Goal: Information Seeking & Learning: Compare options

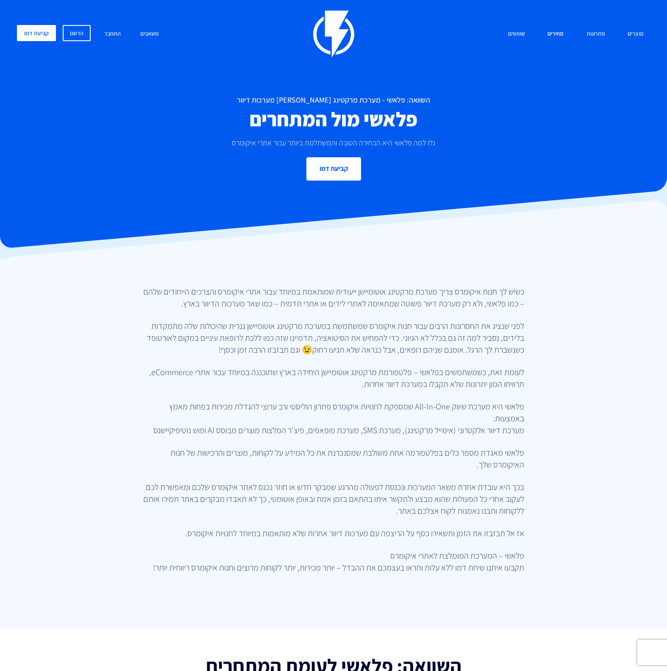
click at [555, 33] on link "מחירים" at bounding box center [555, 34] width 29 height 18
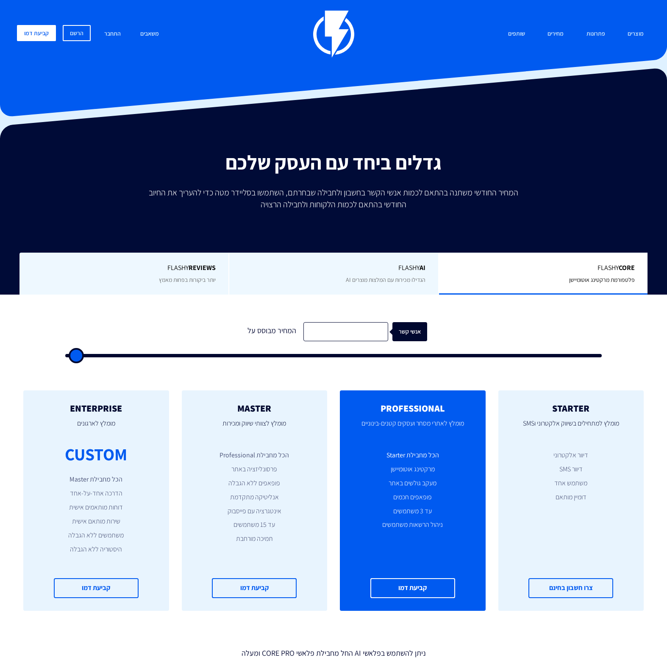
type input "500"
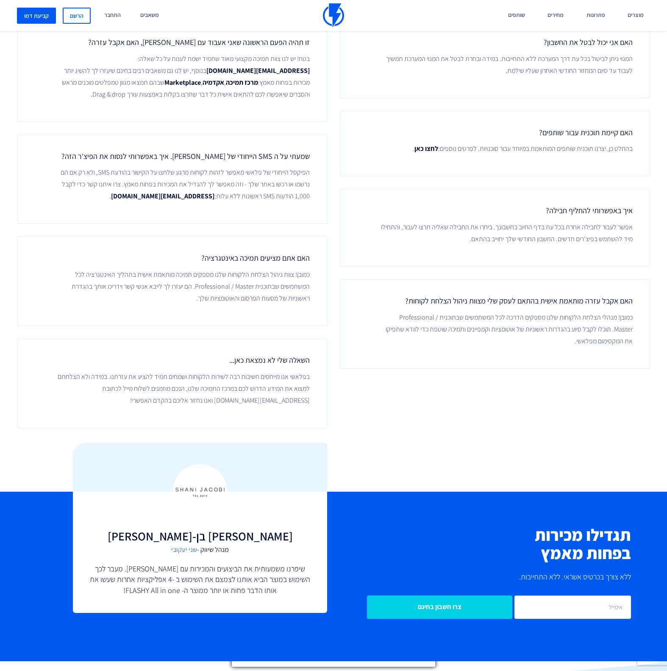
scroll to position [1510, 0]
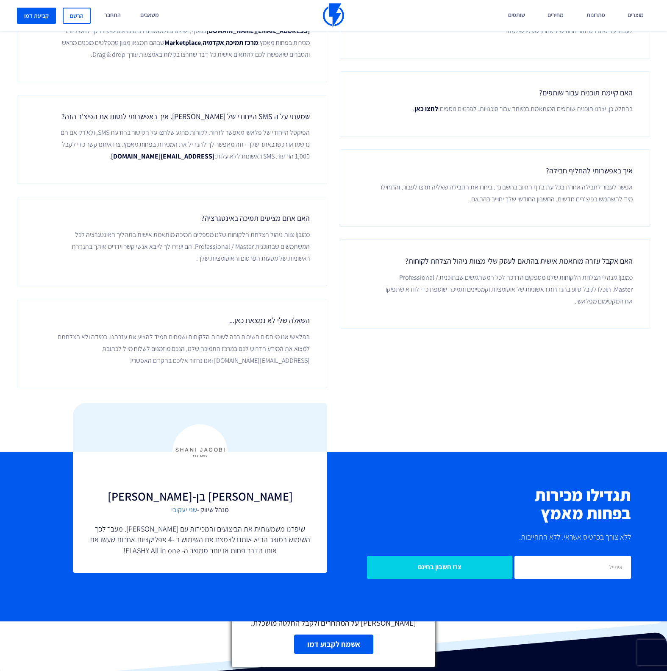
click at [427, 564] on line at bounding box center [427, 565] width 6 height 6
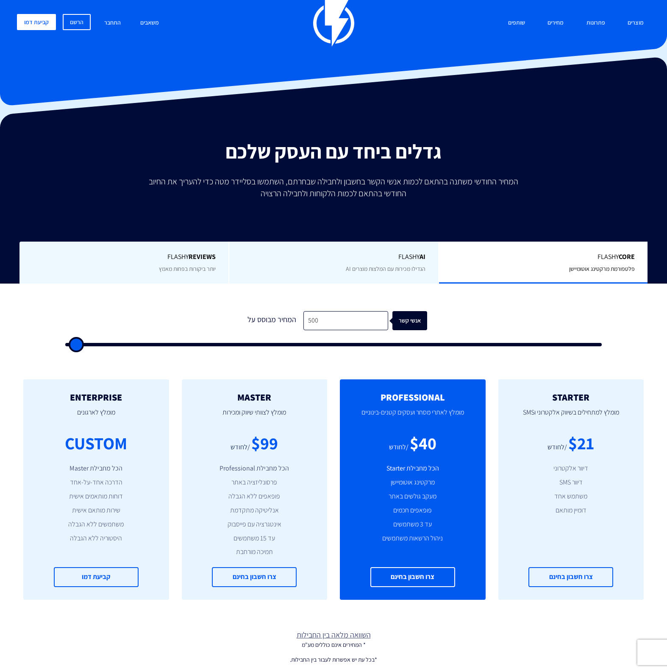
scroll to position [0, 0]
